Goal: Information Seeking & Learning: Learn about a topic

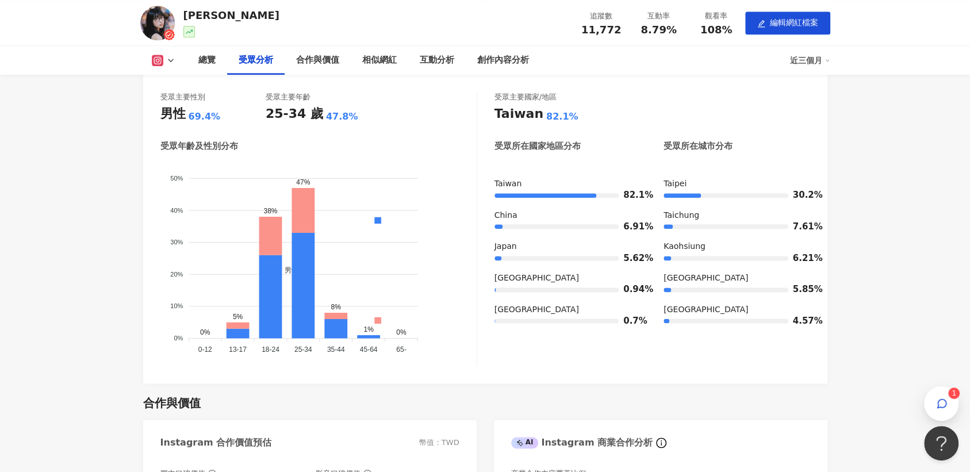
scroll to position [1227, 0]
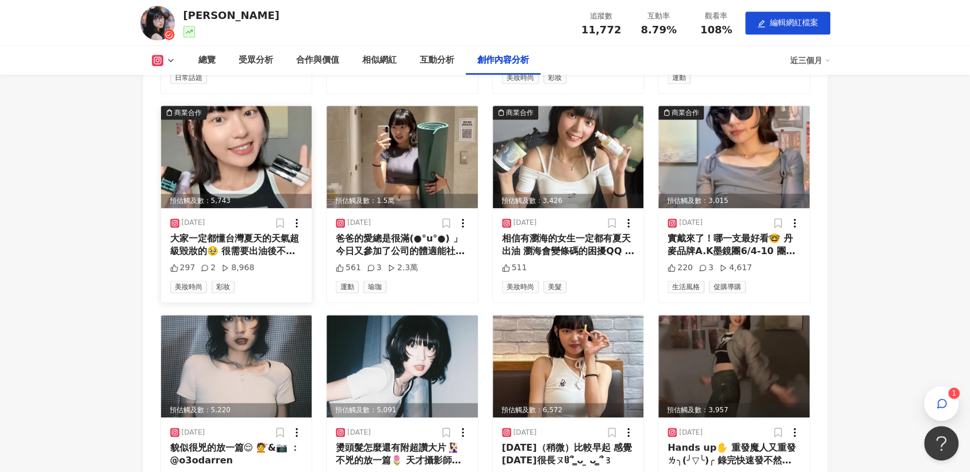
scroll to position [3527, 0]
